Goal: Information Seeking & Learning: Learn about a topic

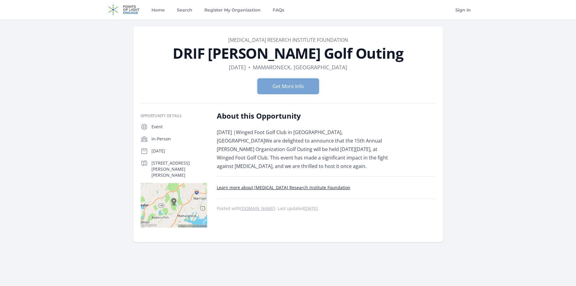
click at [287, 84] on button "Get More Info" at bounding box center [288, 86] width 61 height 15
click at [275, 187] on link "Learn more about Diabetes Research Institute Foundation" at bounding box center [284, 188] width 134 height 6
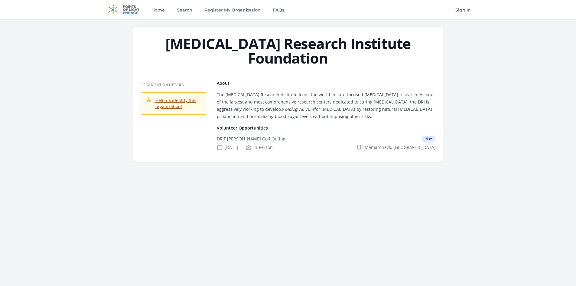
click at [174, 97] on link "Help us identify this organization!" at bounding box center [176, 103] width 41 height 12
